Goal: Task Accomplishment & Management: Manage account settings

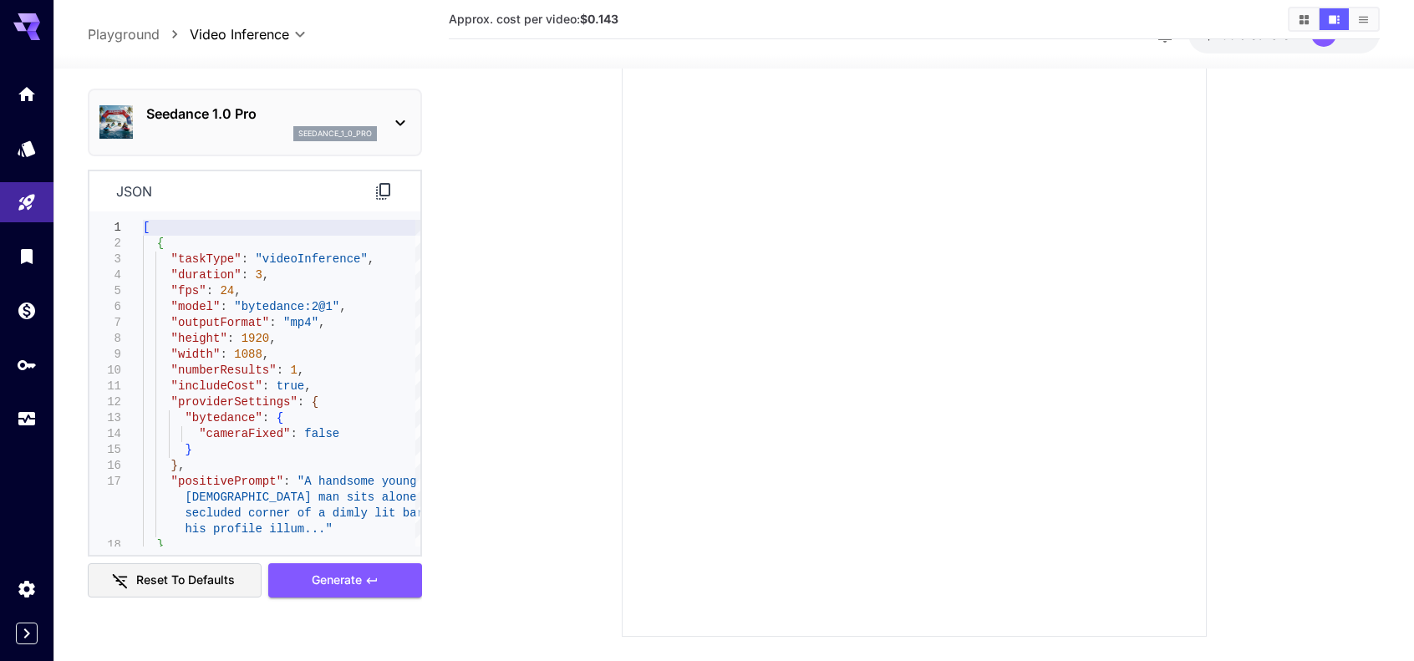
scroll to position [50, 0]
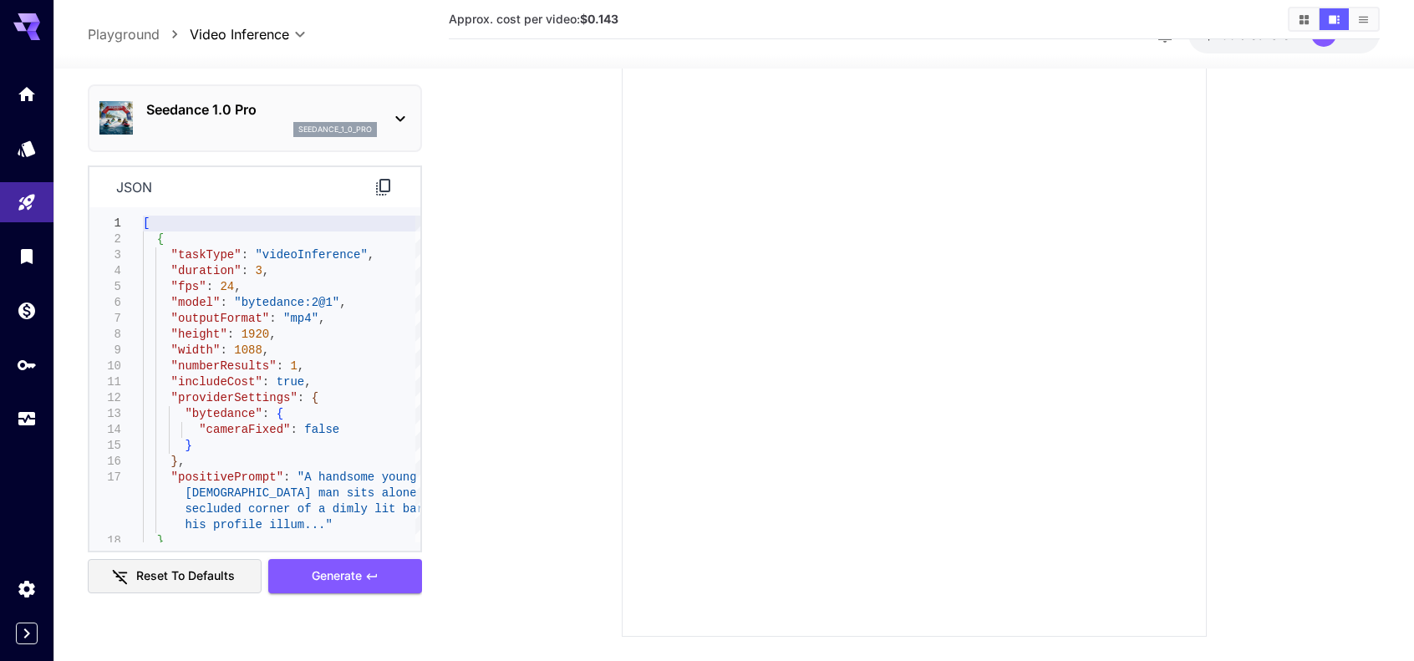
click at [379, 185] on icon at bounding box center [383, 187] width 14 height 17
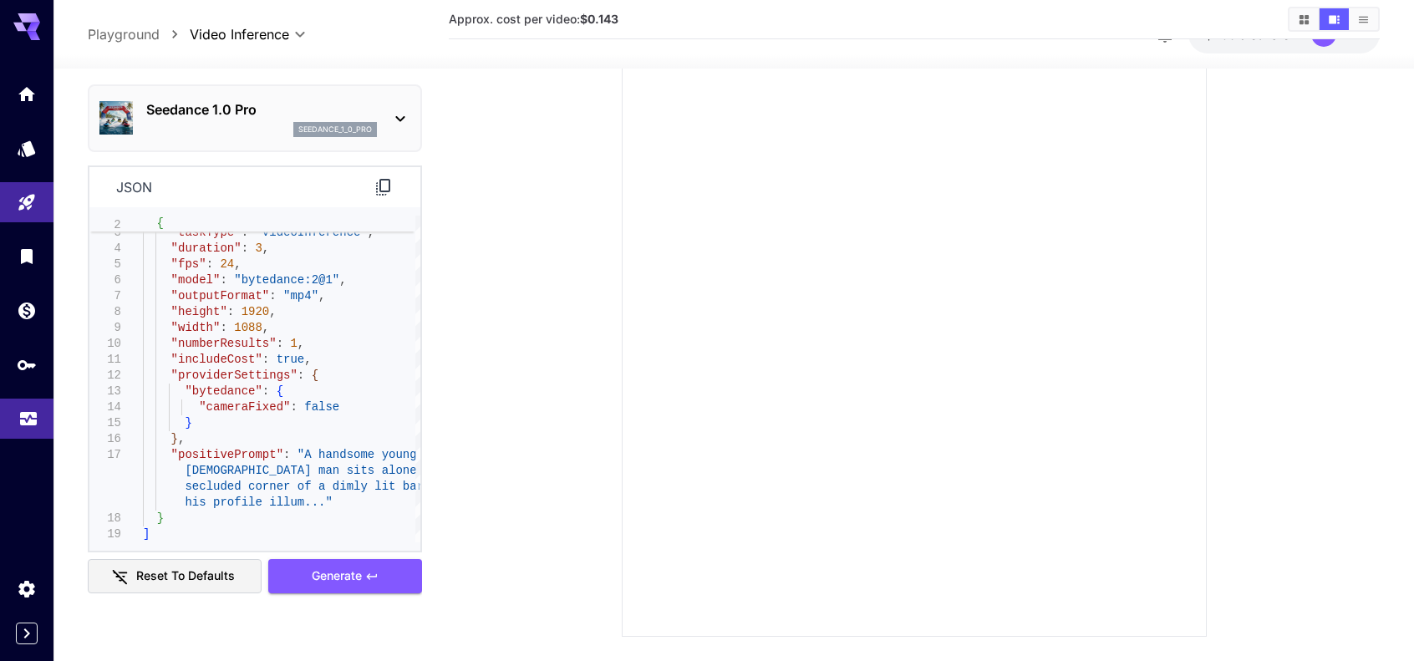
click at [38, 412] on link at bounding box center [26, 419] width 53 height 41
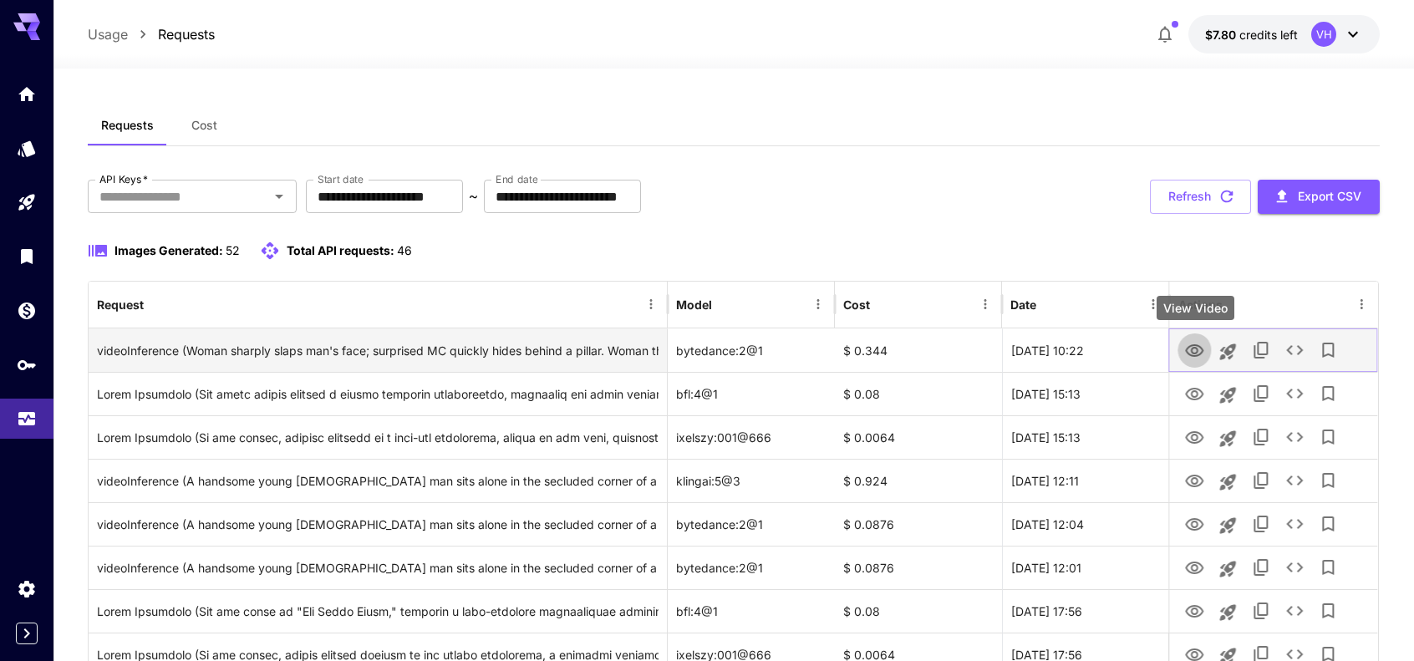
click at [1196, 351] on icon "View Video" at bounding box center [1195, 351] width 20 height 20
click at [1187, 349] on icon "View Video" at bounding box center [1195, 350] width 18 height 13
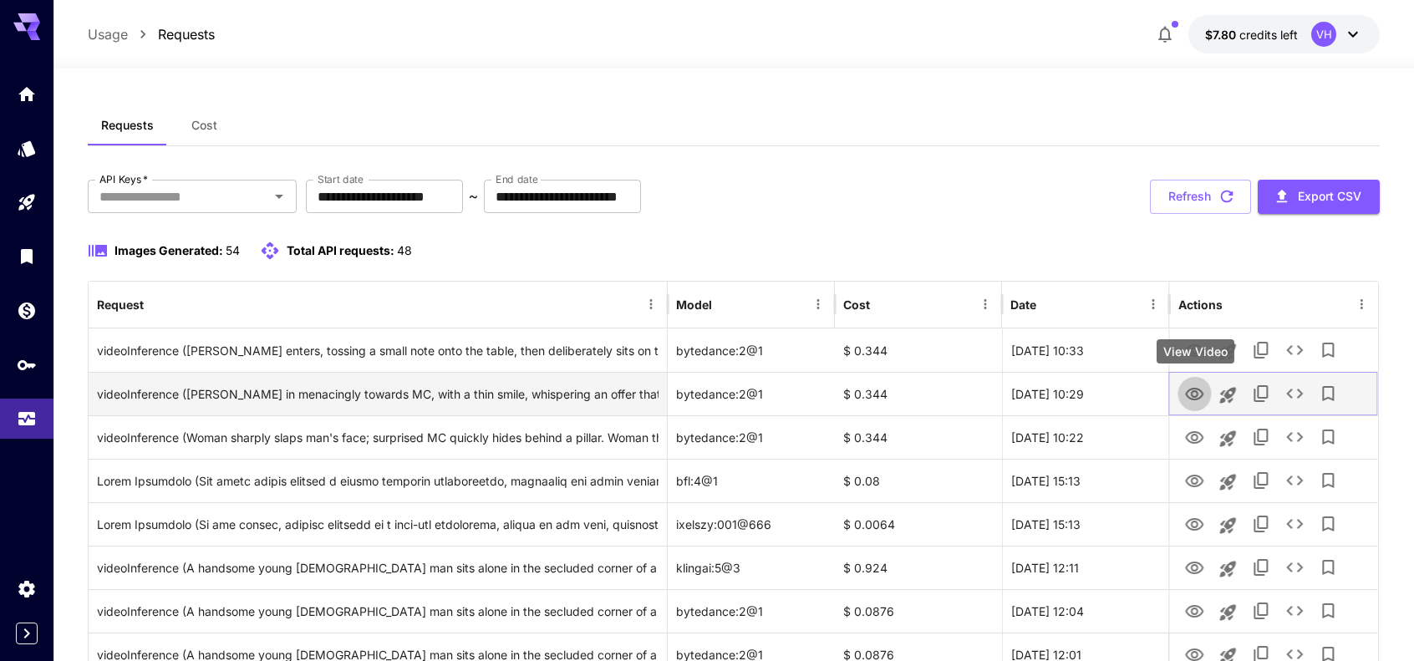
click at [1202, 400] on icon "View Video" at bounding box center [1195, 395] width 20 height 20
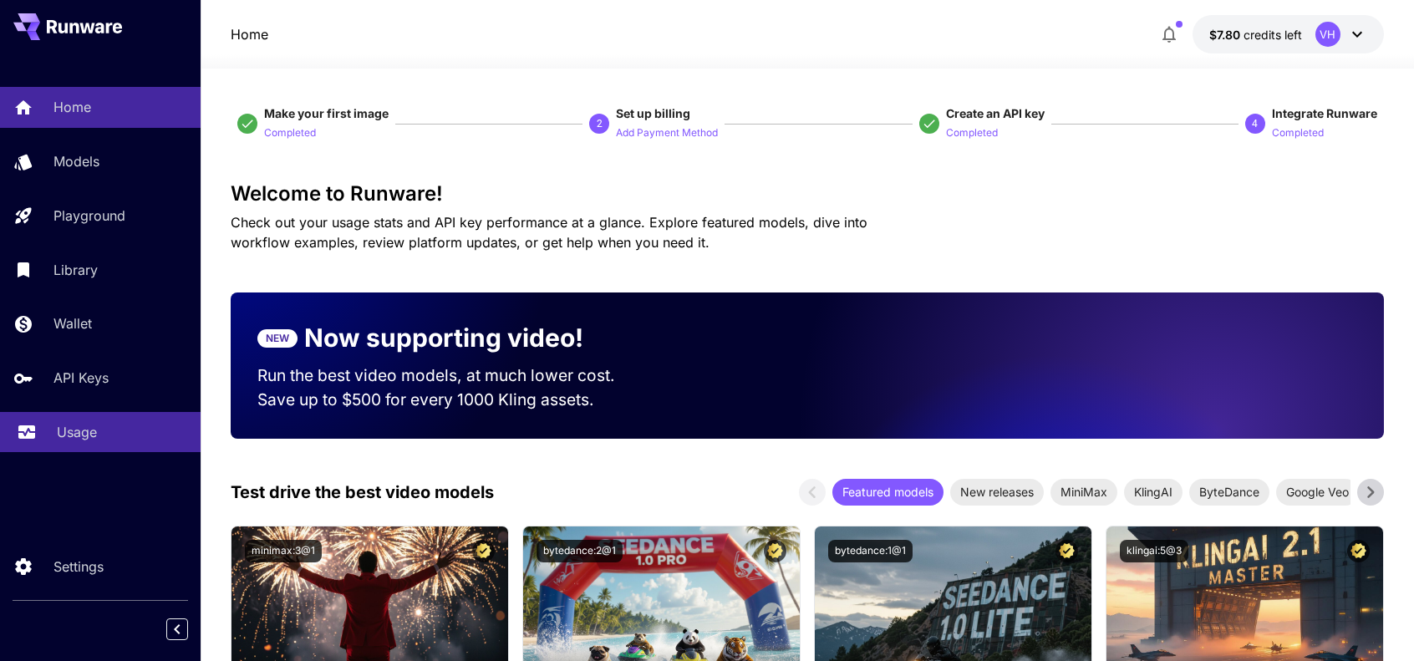
click at [88, 421] on link "Usage" at bounding box center [100, 432] width 201 height 41
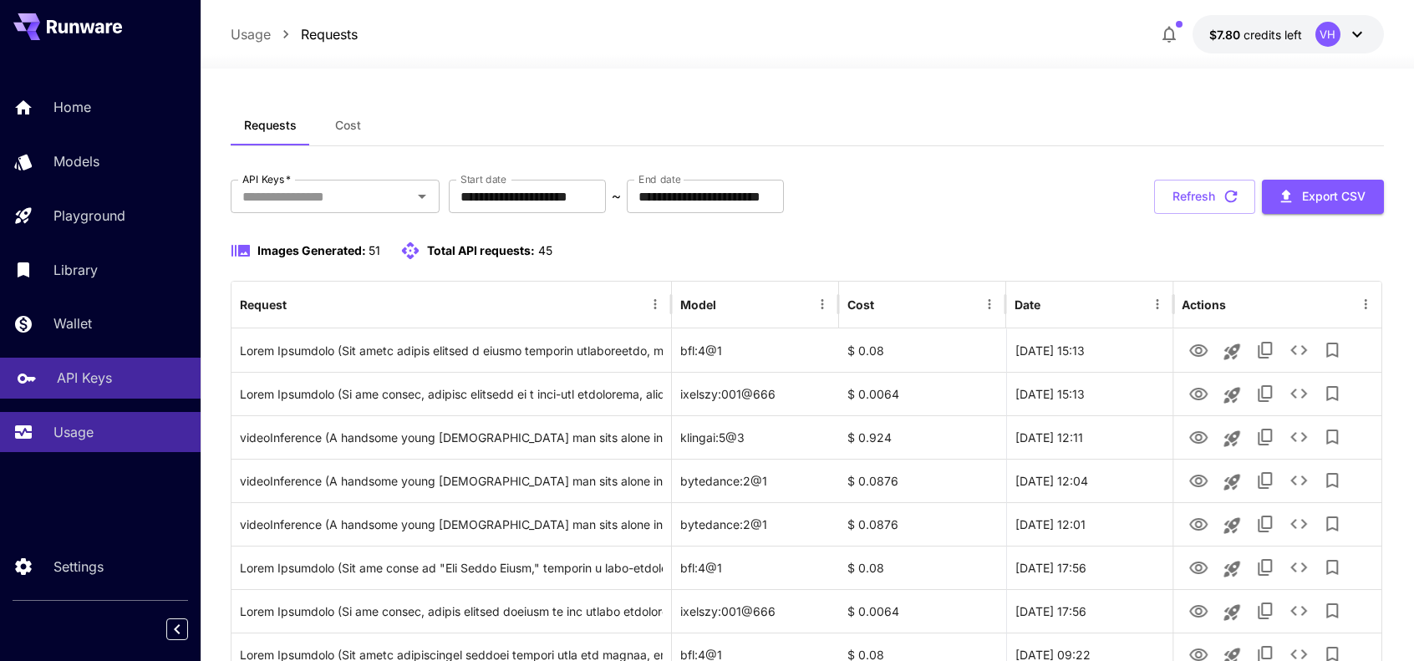
click at [89, 379] on p "API Keys" at bounding box center [84, 378] width 55 height 20
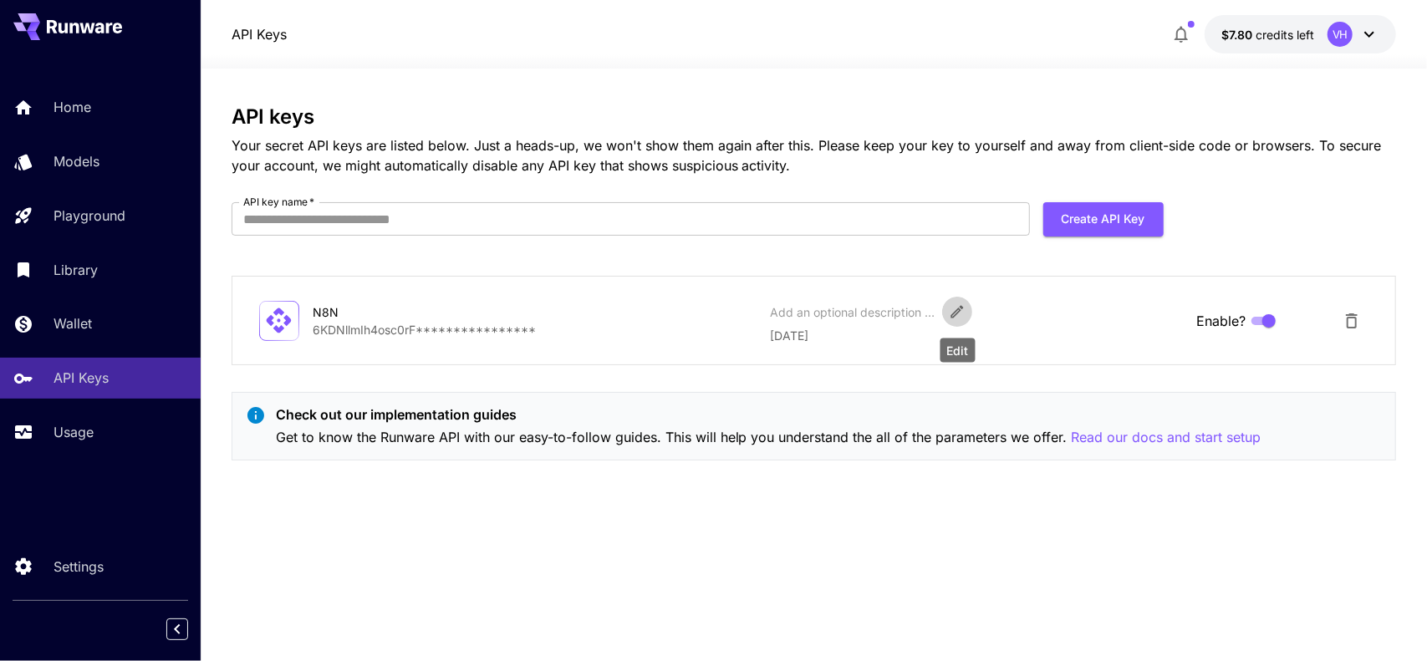
click at [953, 310] on icon "Edit" at bounding box center [957, 311] width 17 height 17
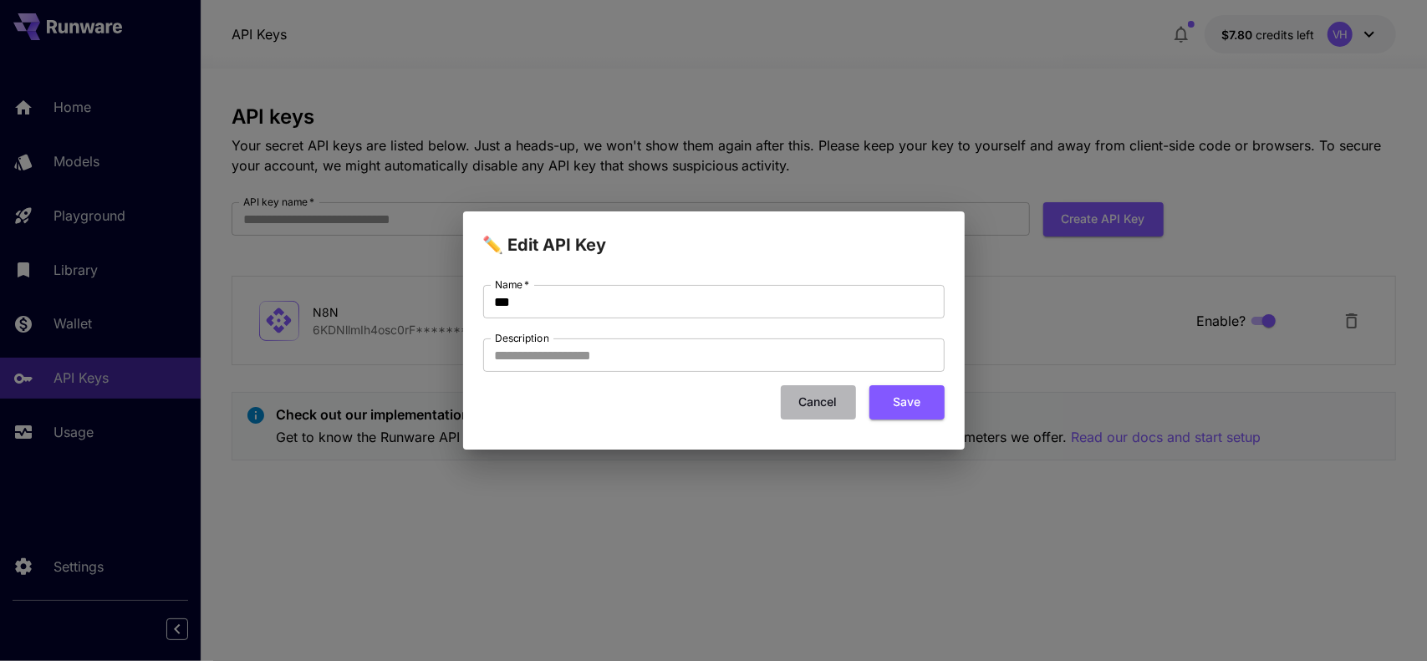
click at [816, 398] on button "Cancel" at bounding box center [818, 402] width 75 height 34
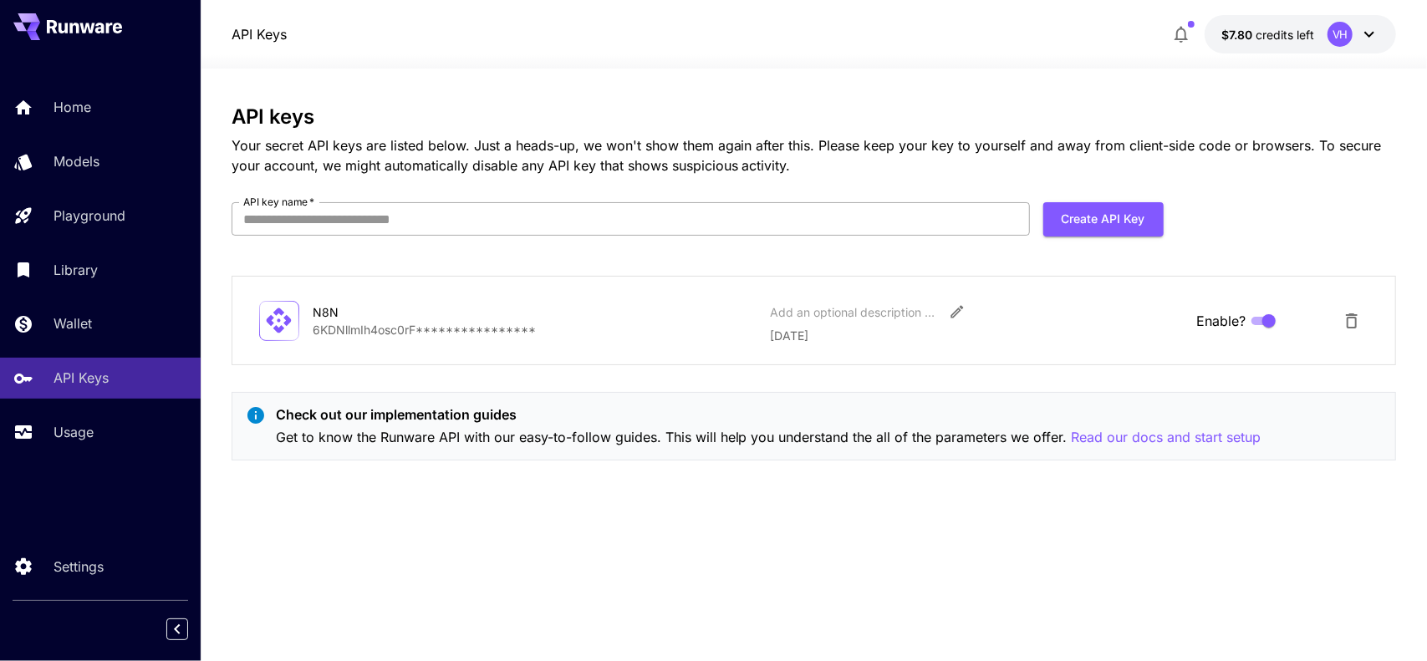
click at [930, 225] on input "API key name   *" at bounding box center [631, 218] width 798 height 33
type input "****"
click at [1065, 214] on button "Create API Key" at bounding box center [1103, 219] width 120 height 34
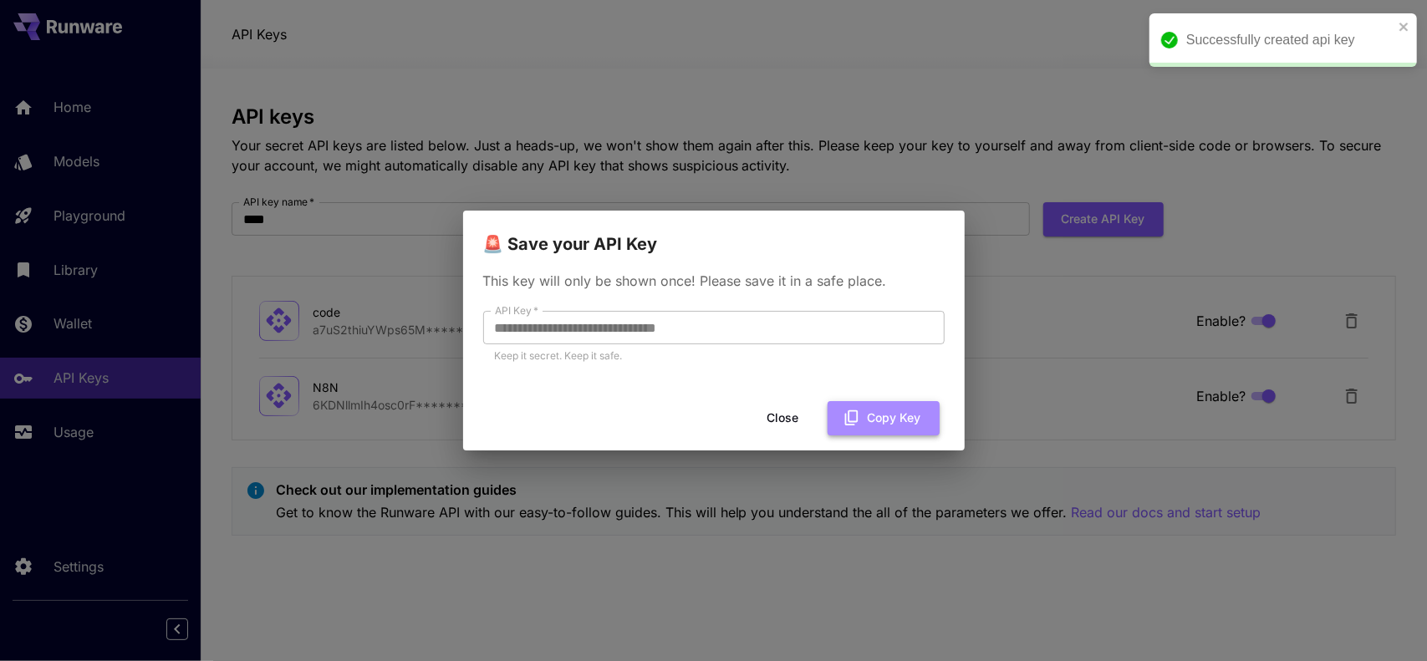
click at [877, 424] on button "Copy Key" at bounding box center [884, 418] width 112 height 34
click at [796, 417] on button "Close" at bounding box center [796, 418] width 75 height 34
